Goal: Find specific page/section: Locate a particular part of the current website

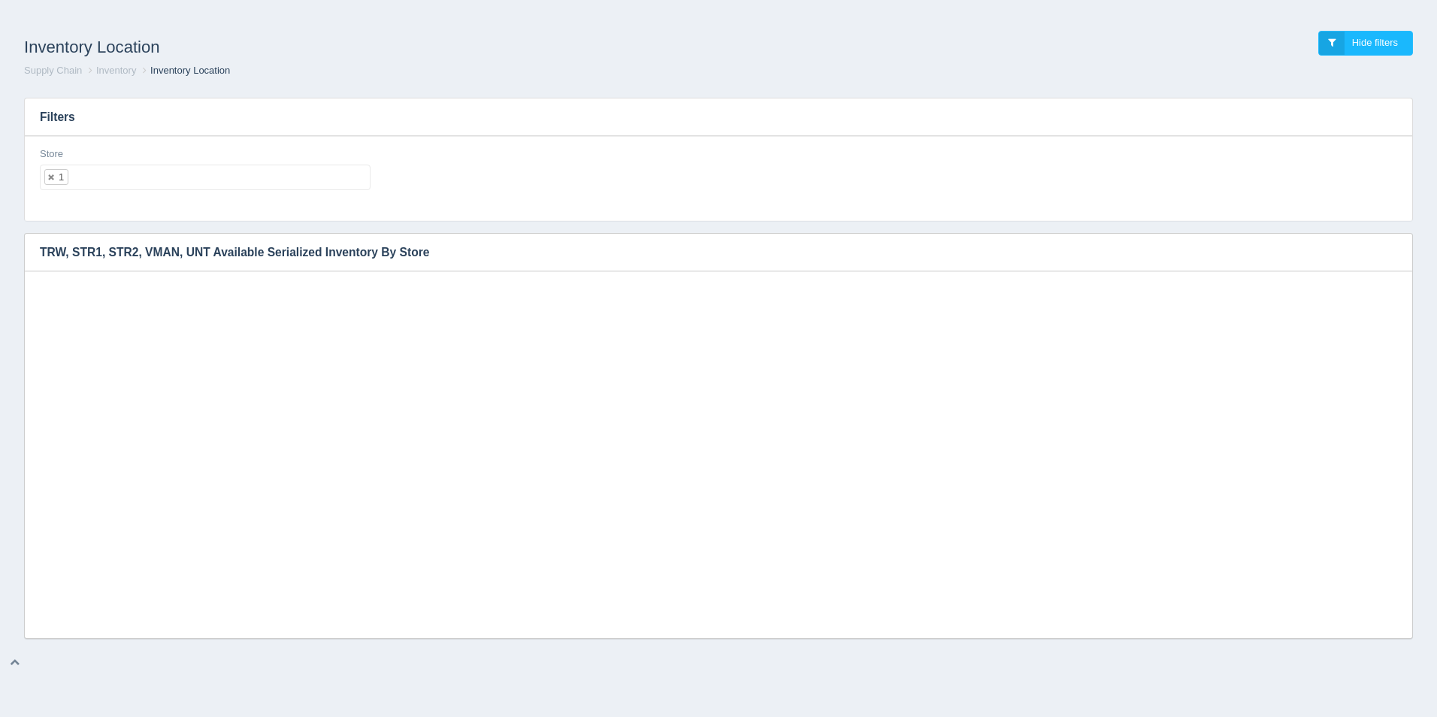
select select "1"
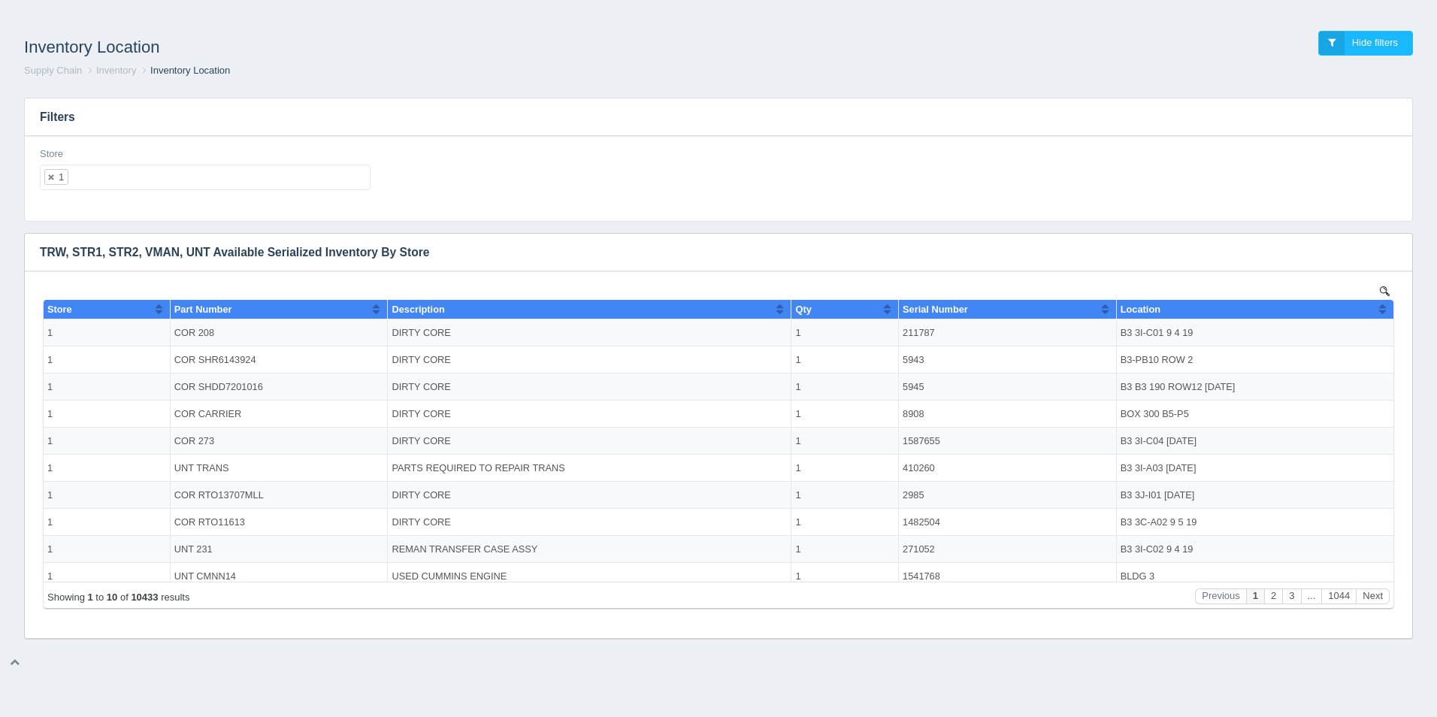
click at [134, 166] on ul "1" at bounding box center [205, 178] width 331 height 26
select select
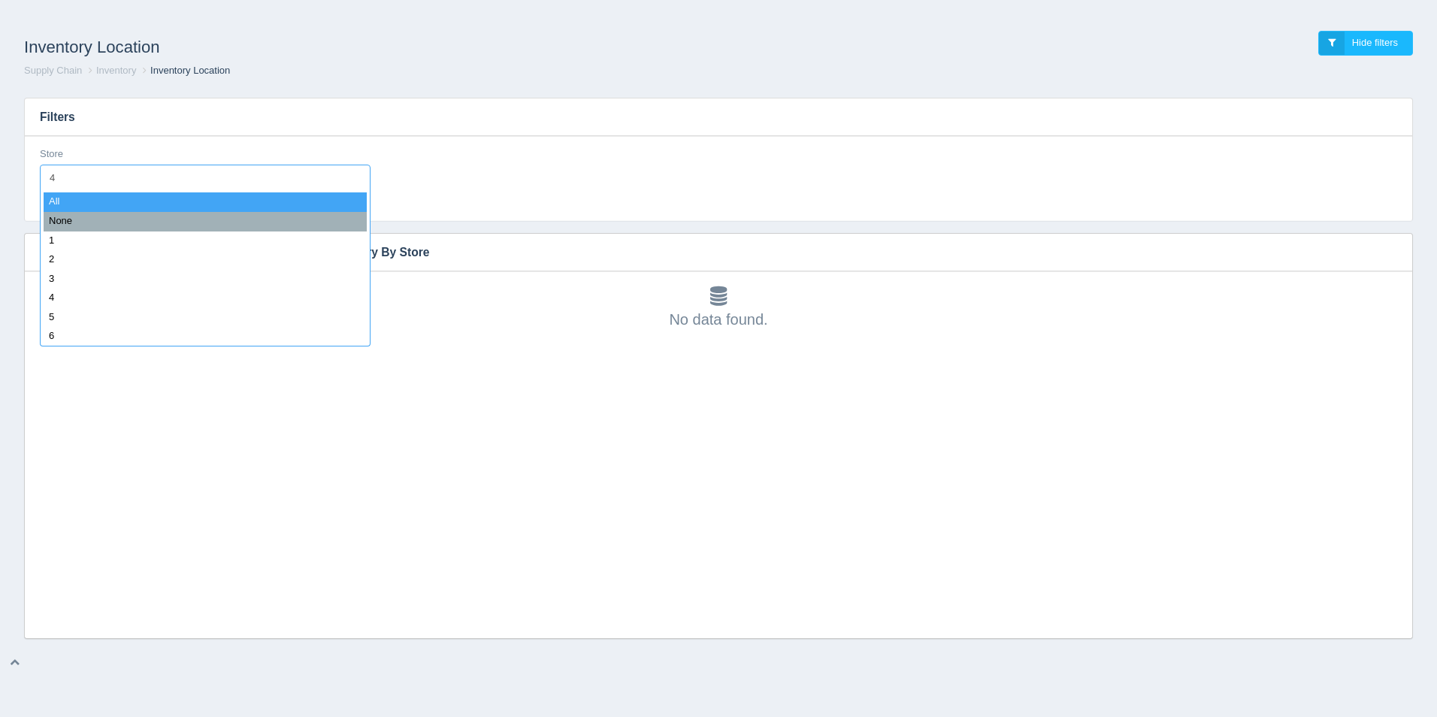
type input "45"
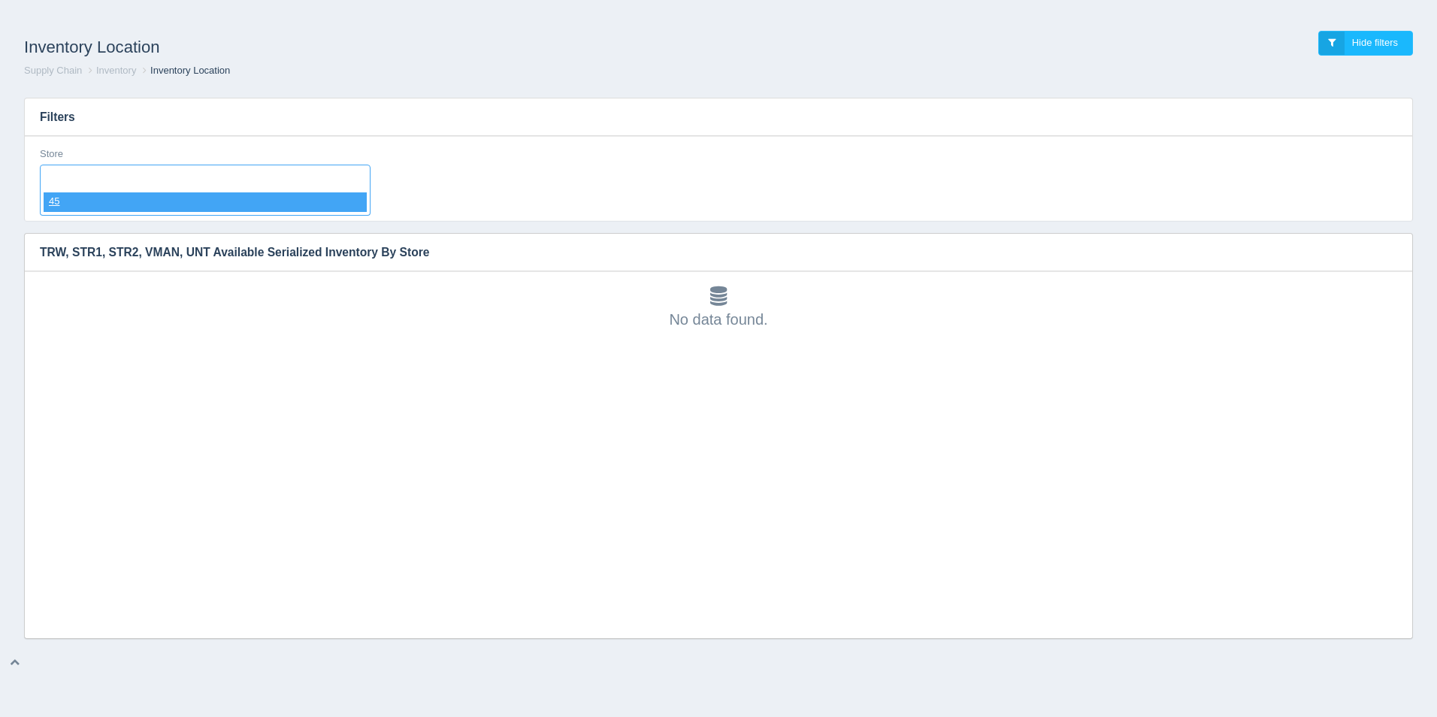
select select "45"
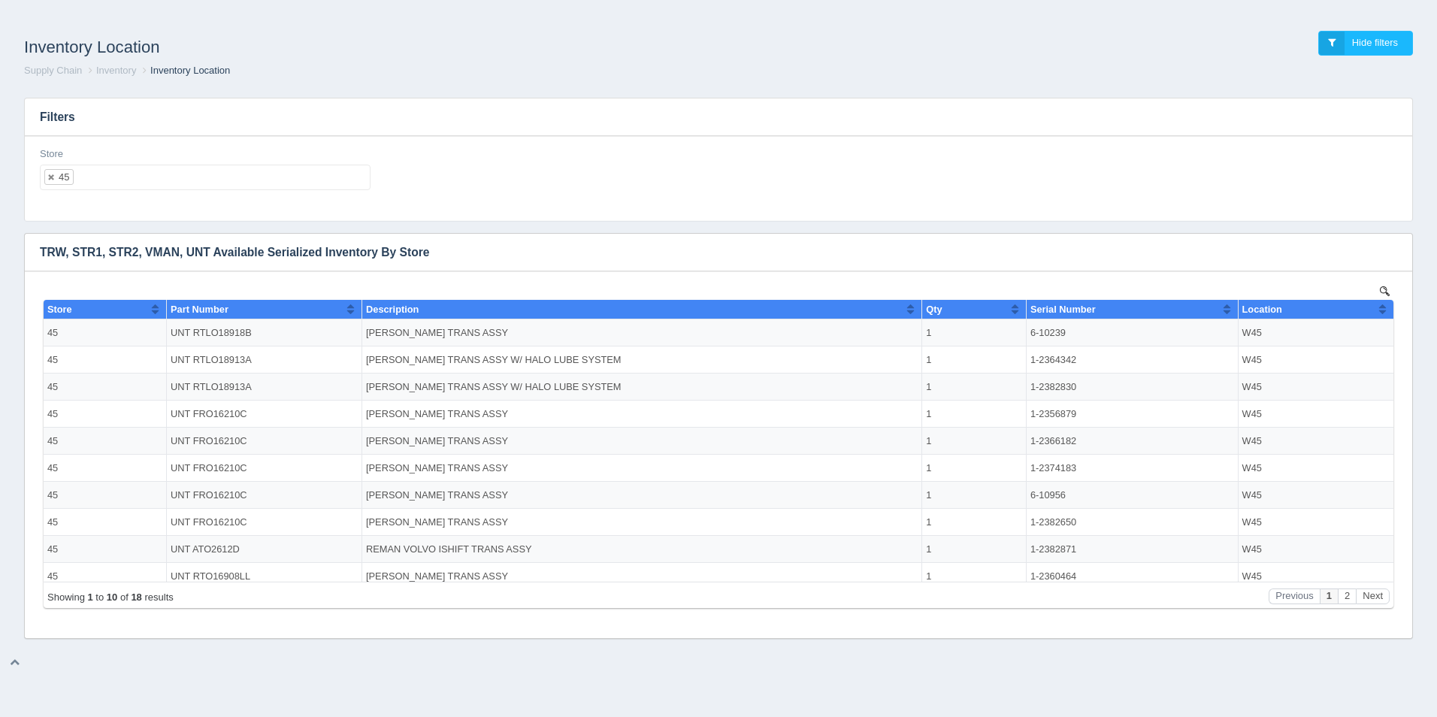
scroll to position [0, 0]
click at [1382, 292] on img at bounding box center [1385, 291] width 10 height 10
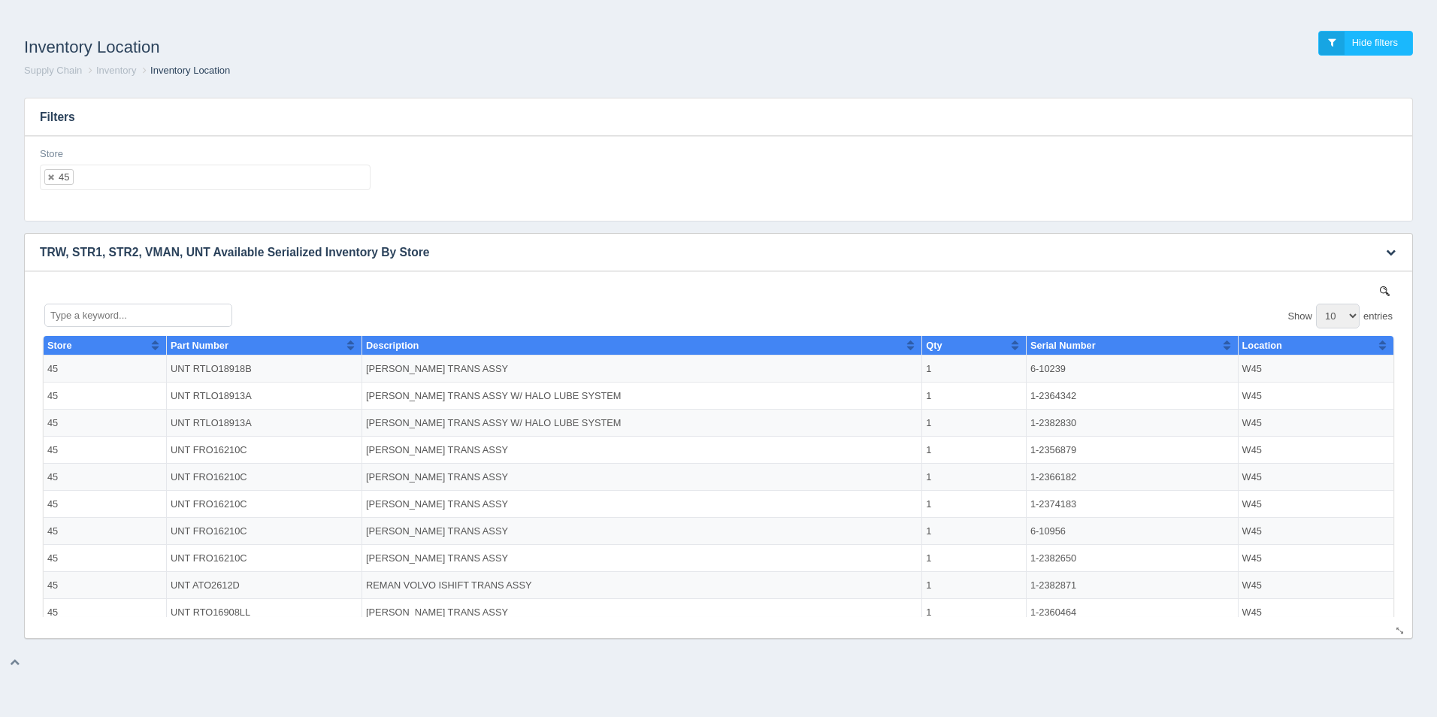
click at [1344, 313] on select "10 25 50 100" at bounding box center [1338, 316] width 44 height 25
select select "50"
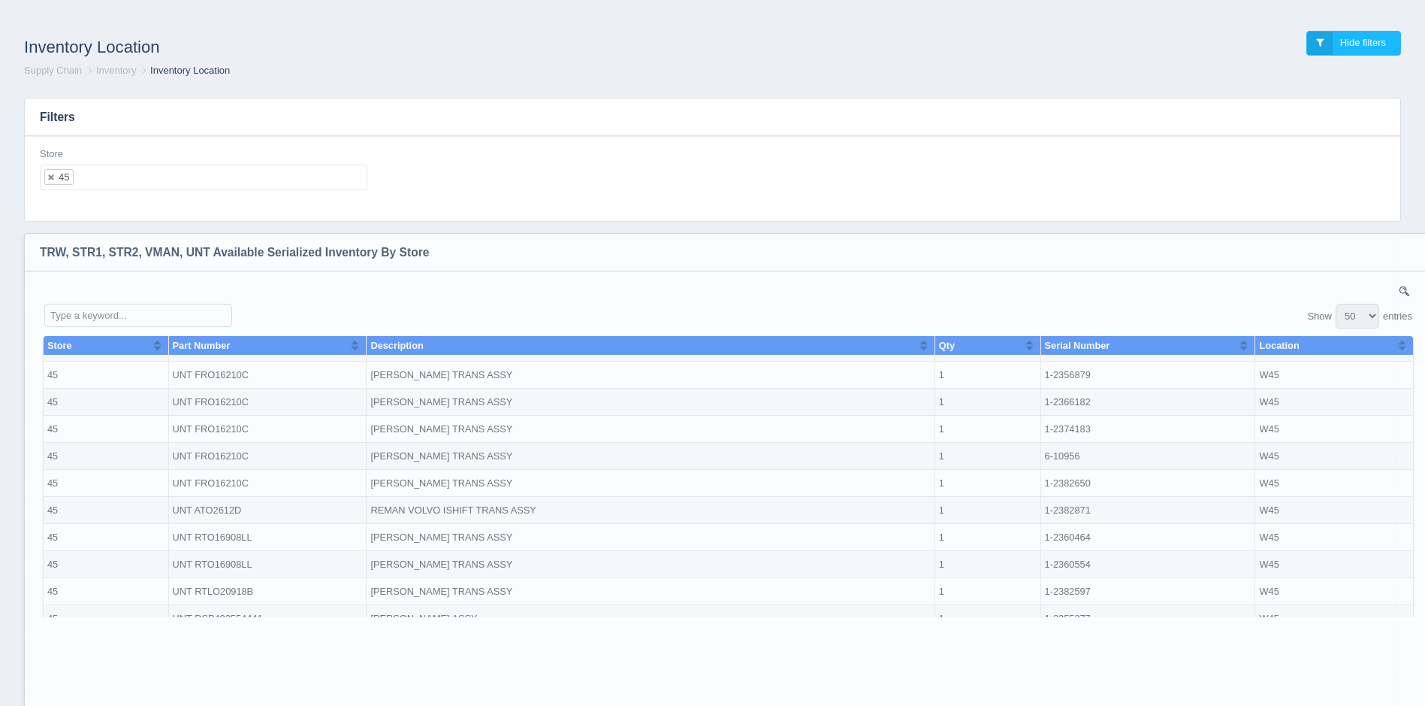
drag, startPoint x: 1401, startPoint y: 633, endPoint x: 1422, endPoint y: 754, distance: 122.8
click at [1422, 716] on html "Inventory Location Hide filters Supply Chain Inventory Inventory Location Filte…" at bounding box center [712, 397] width 1425 height 795
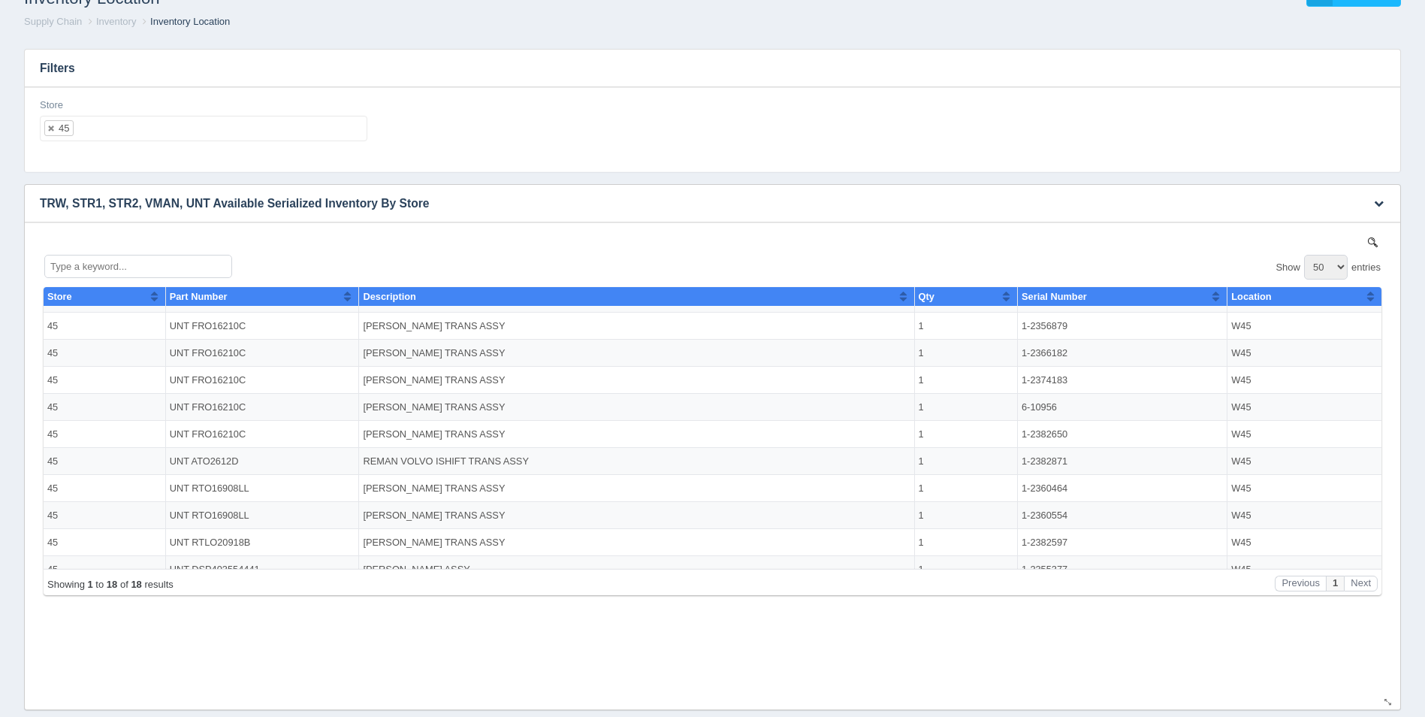
select select "50"
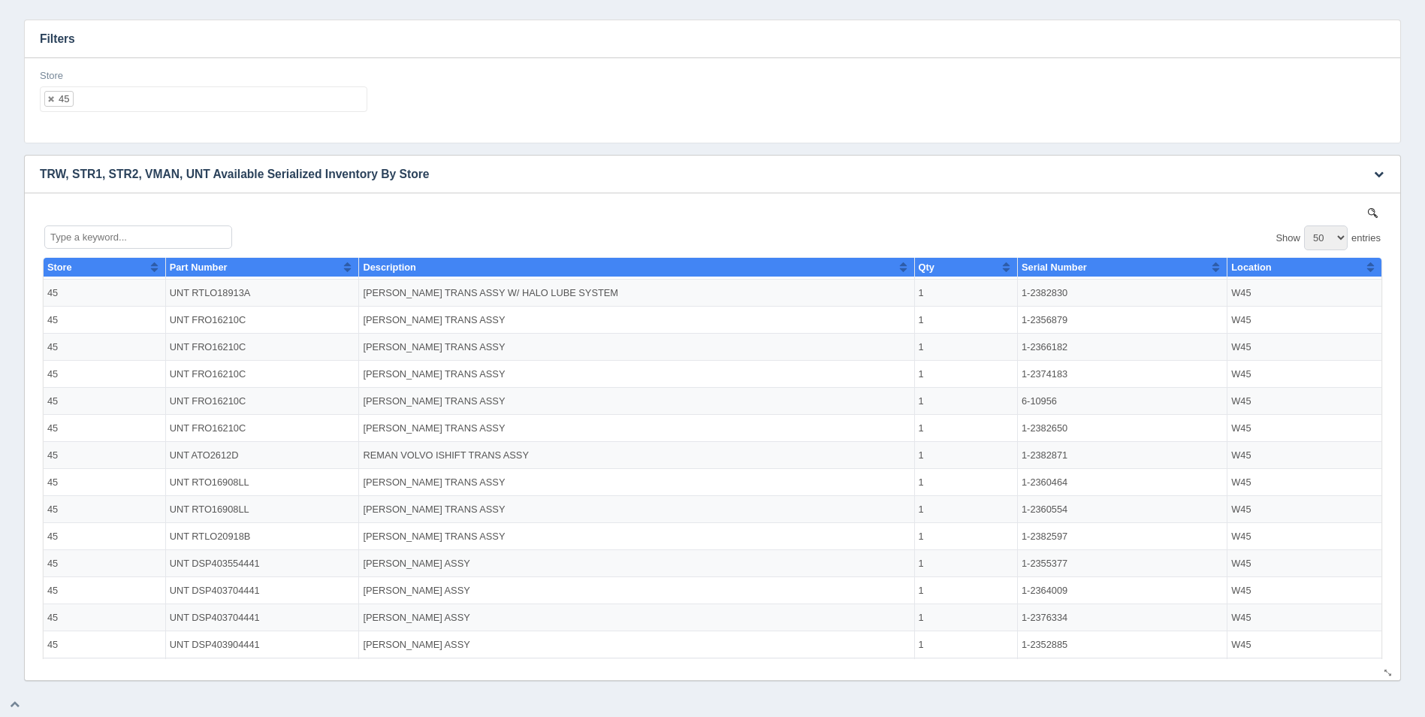
scroll to position [104, 0]
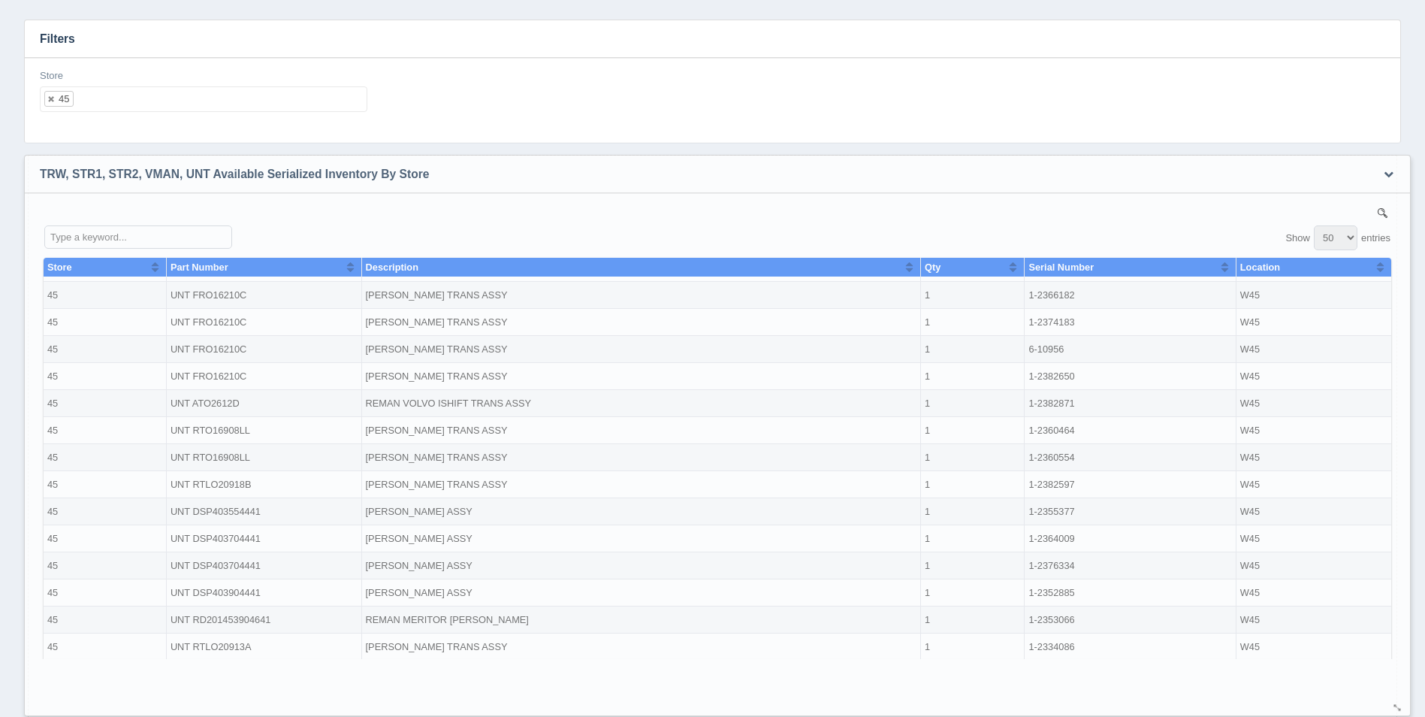
drag, startPoint x: 1390, startPoint y: 673, endPoint x: 1400, endPoint y: 712, distance: 40.3
click at [1400, 712] on div at bounding box center [1398, 708] width 12 height 11
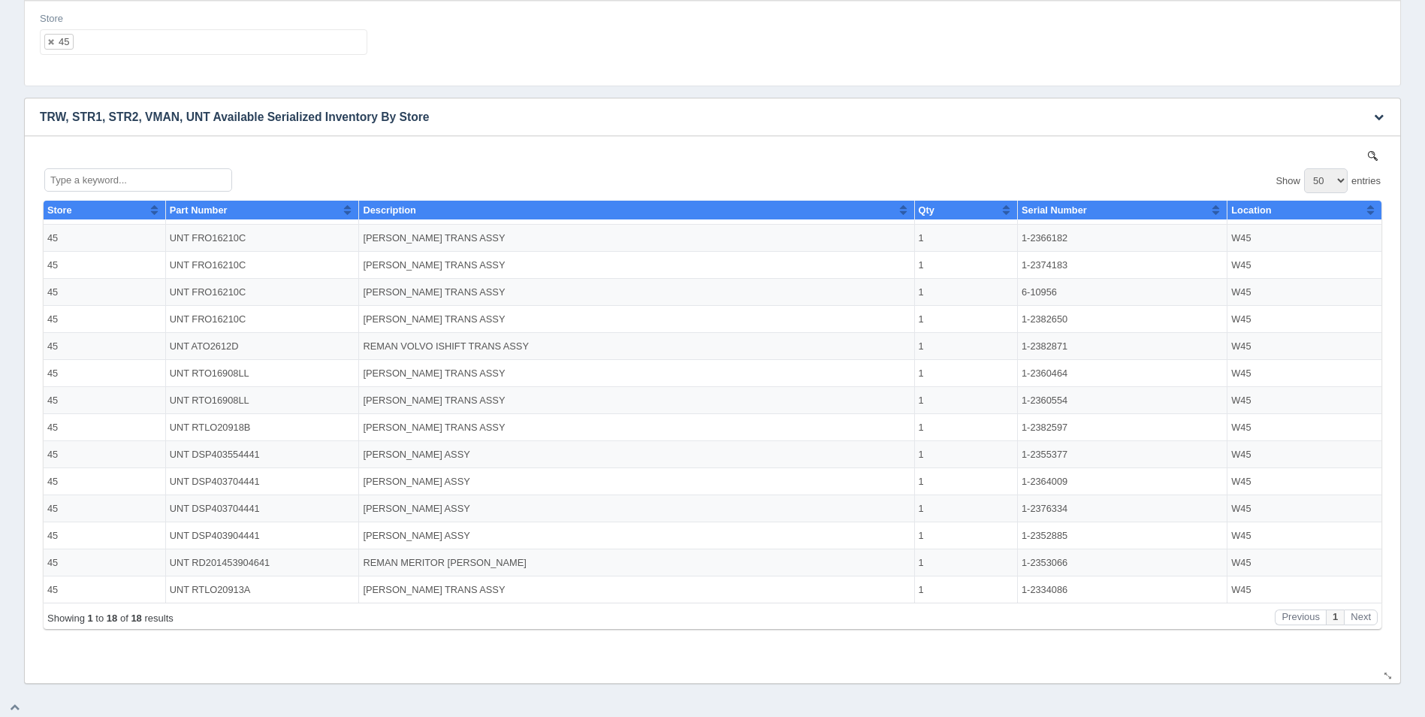
select select "50"
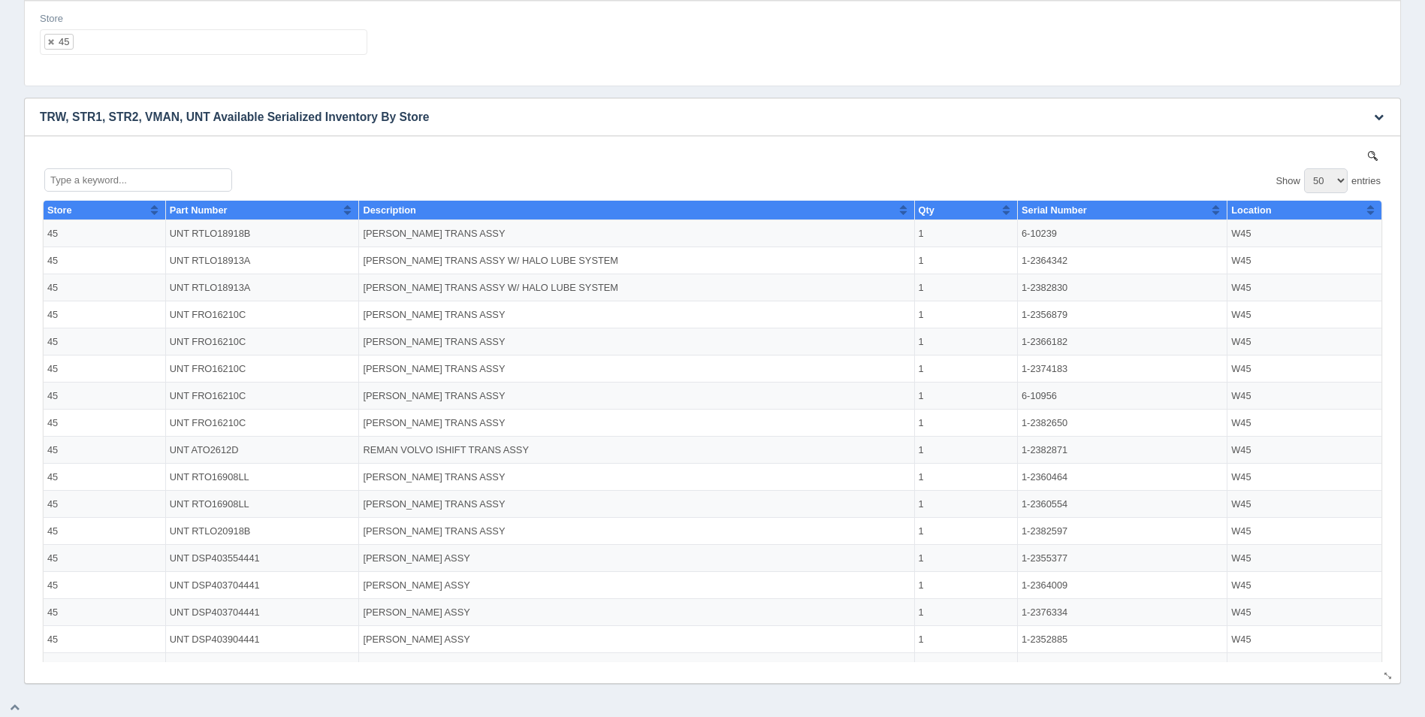
scroll to position [138, 0]
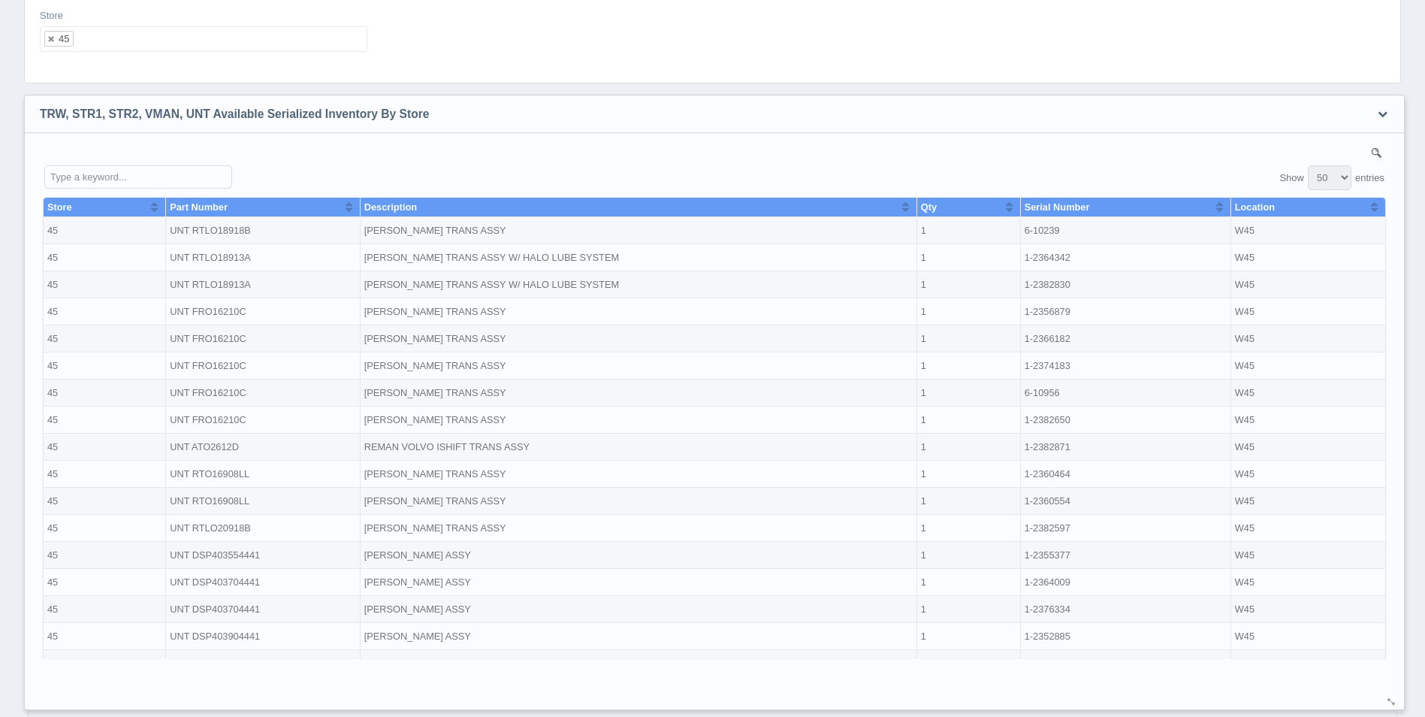
drag, startPoint x: 1389, startPoint y: 674, endPoint x: 1392, endPoint y: 709, distance: 34.8
click at [1392, 708] on div at bounding box center [1392, 702] width 12 height 11
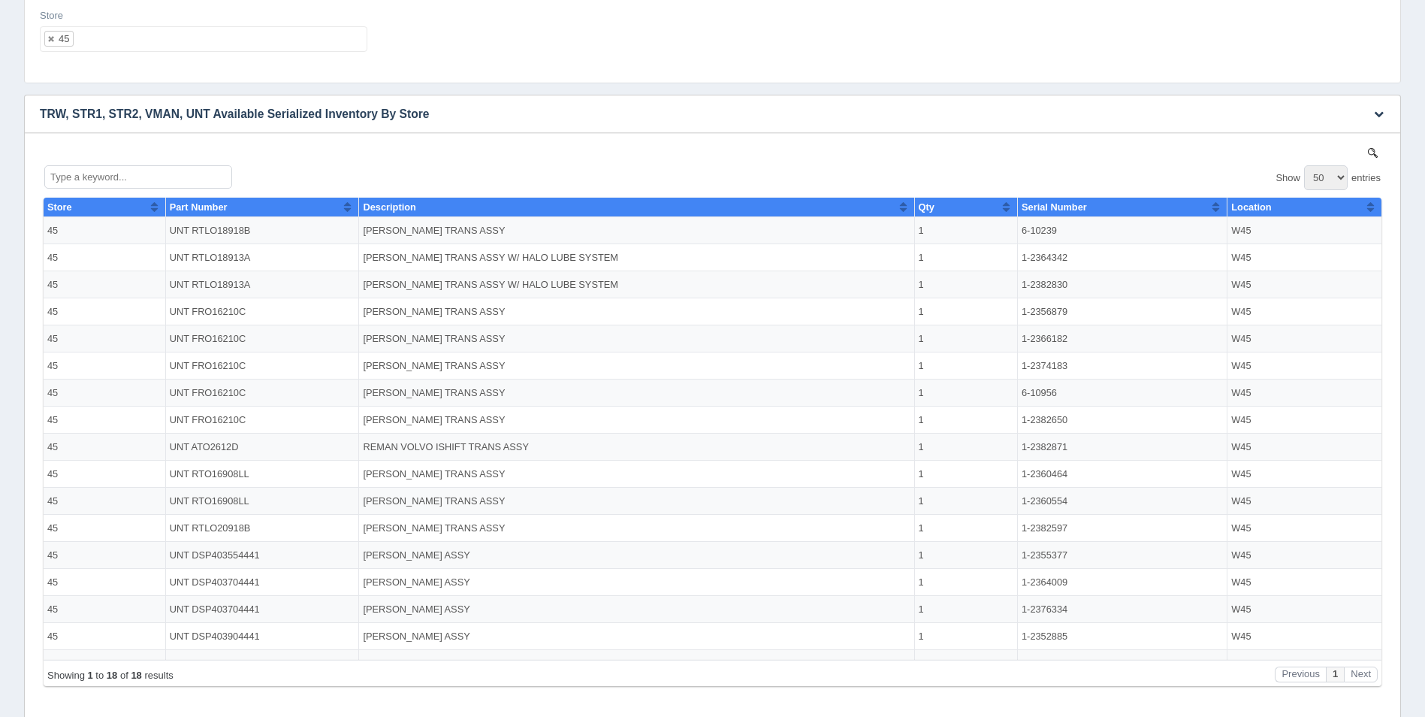
select select "50"
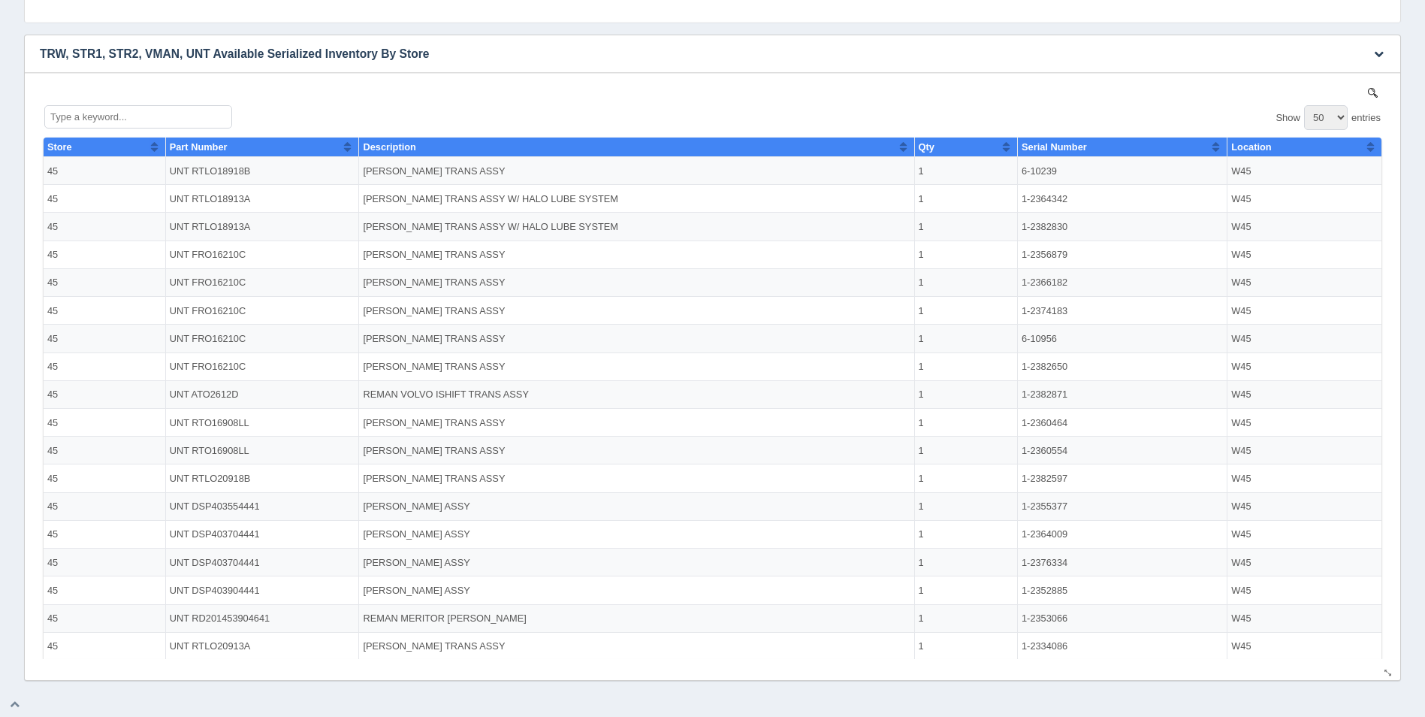
scroll to position [27, 0]
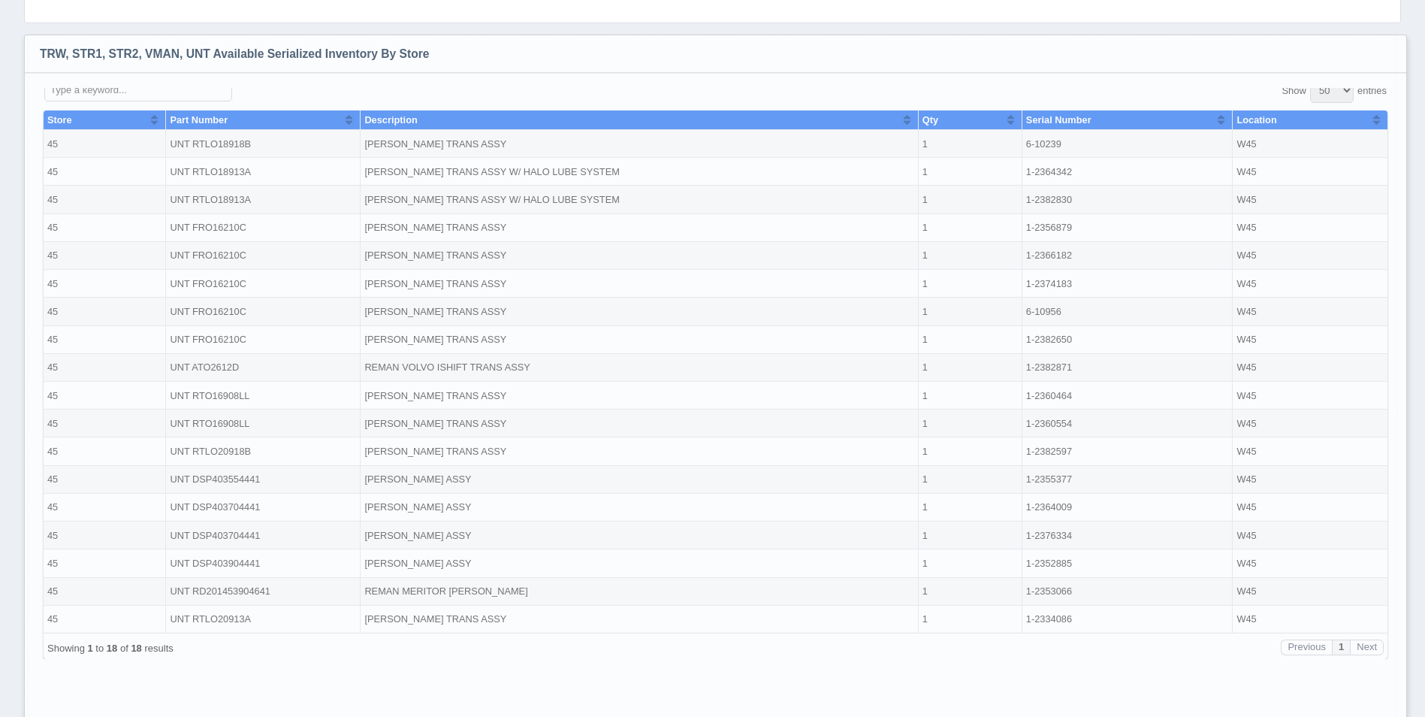
drag, startPoint x: 1389, startPoint y: 674, endPoint x: 1396, endPoint y: 725, distance: 51.5
click at [1396, 716] on html "Inventory Location Hide filters Supply Chain Inventory Inventory Location Filte…" at bounding box center [712, 289] width 1425 height 975
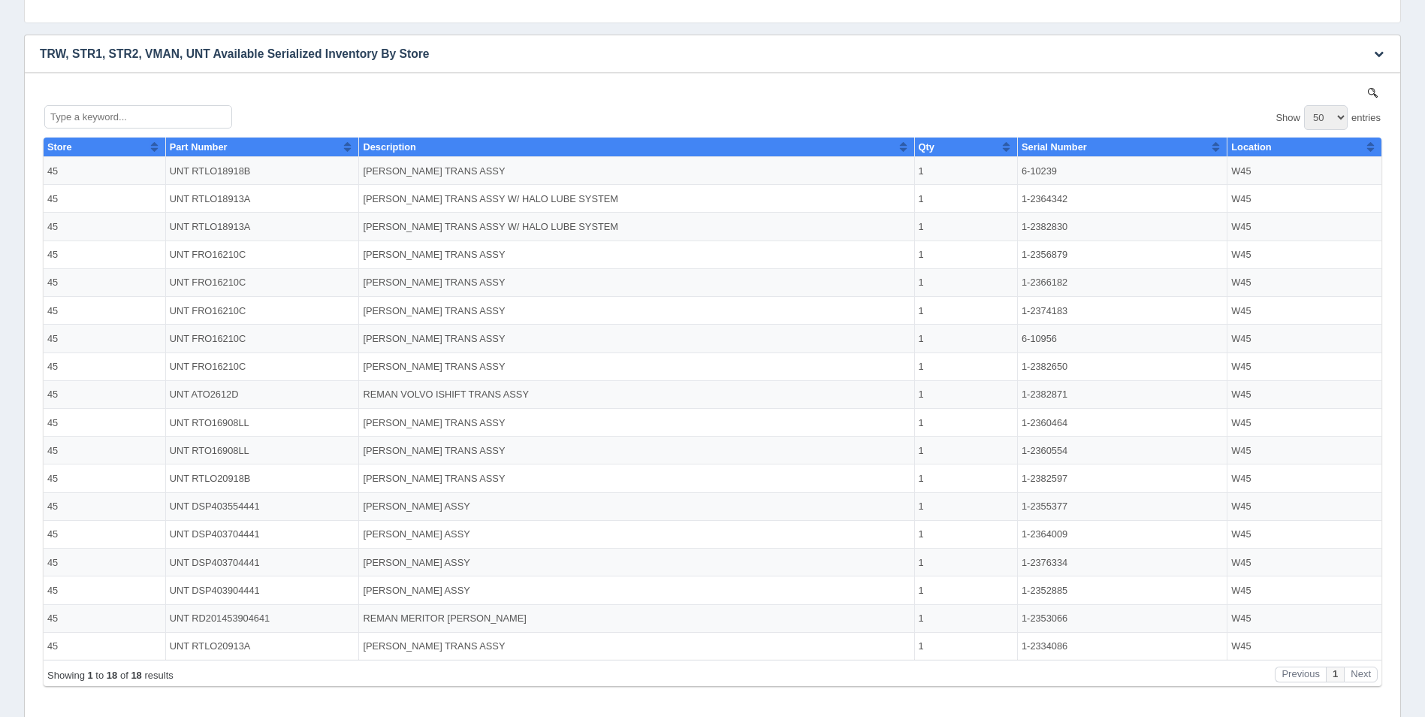
select select "50"
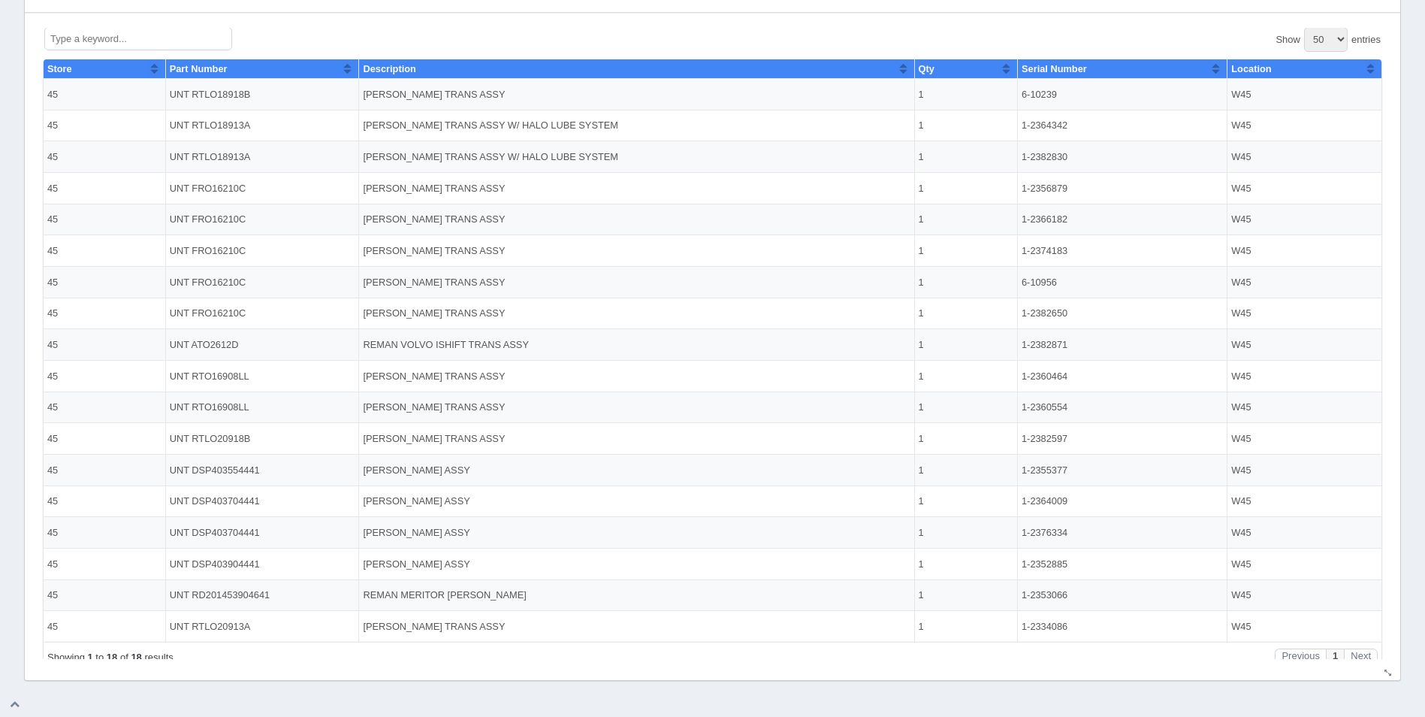
scroll to position [27, 0]
